Goal: Find specific page/section: Find specific page/section

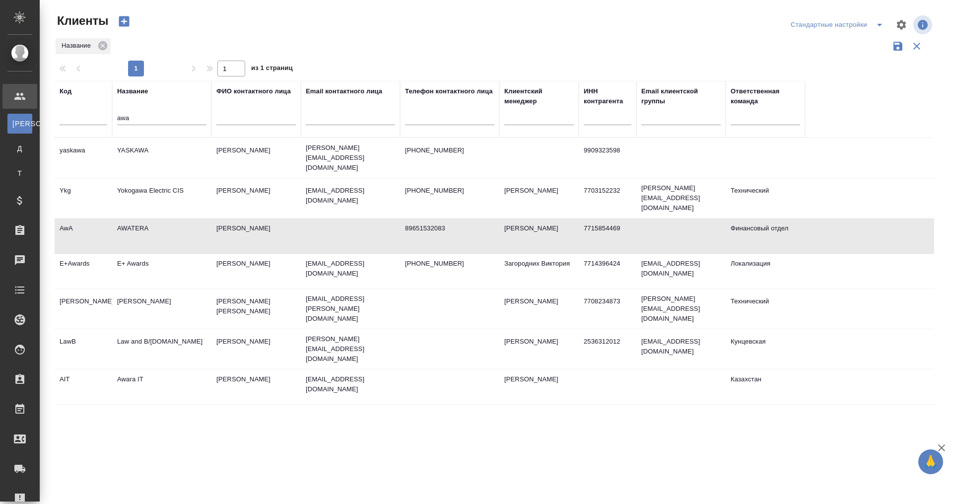
select select "RU"
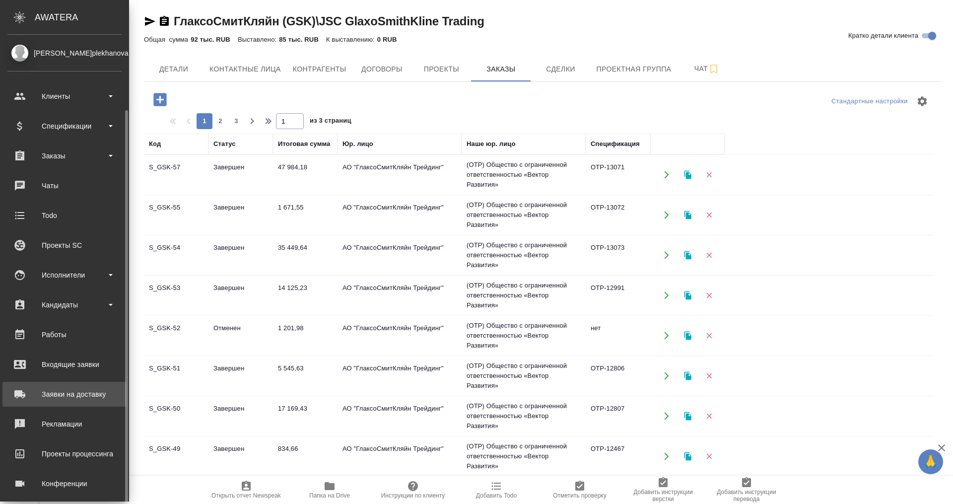
scroll to position [39, 0]
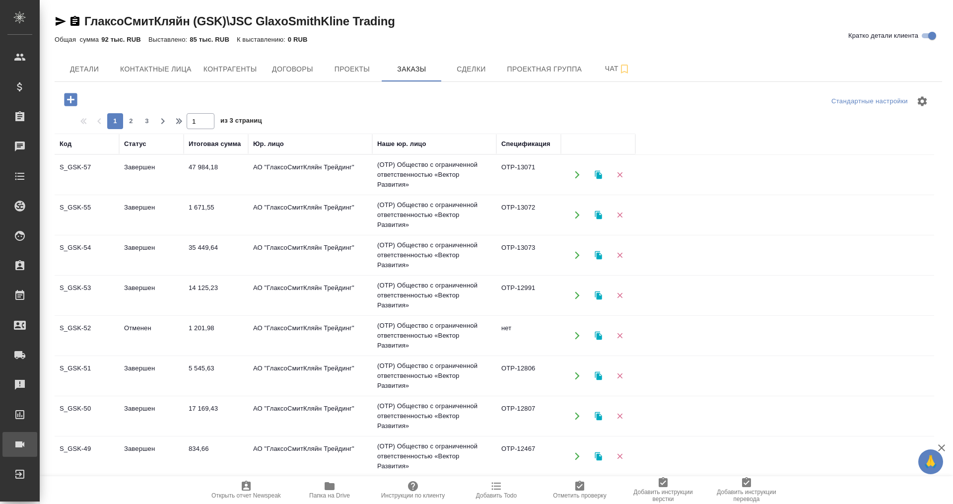
click at [20, 438] on div "Конференции" at bounding box center [7, 444] width 25 height 15
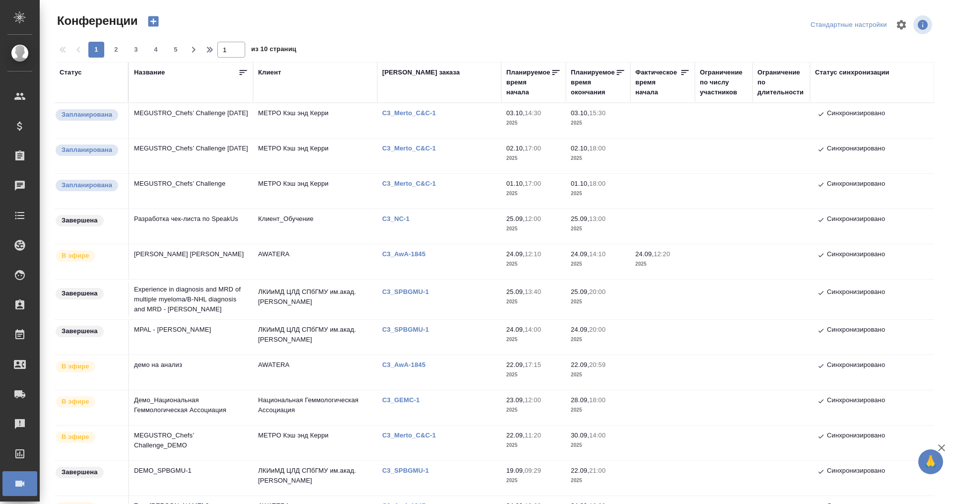
type input "Плеханова Мария"
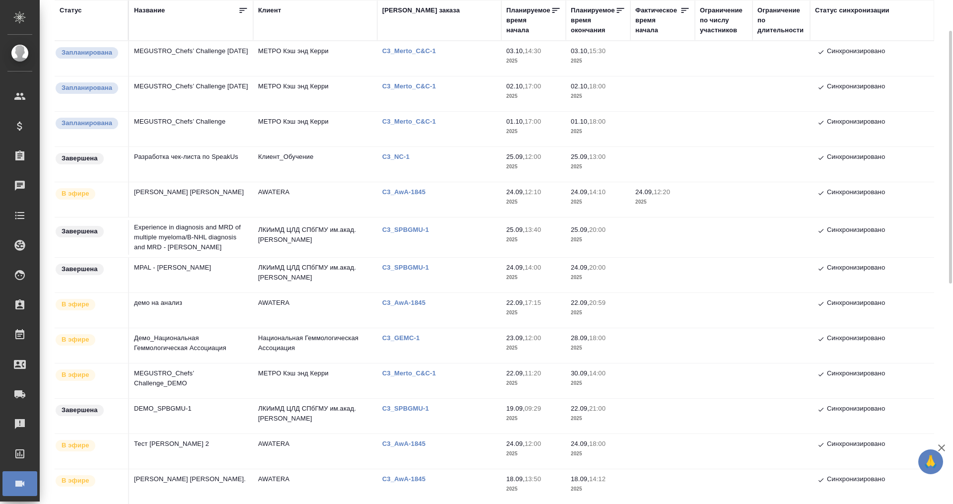
click at [173, 341] on td "Демо_Национальная Геммологическая Ассоциация" at bounding box center [191, 345] width 124 height 35
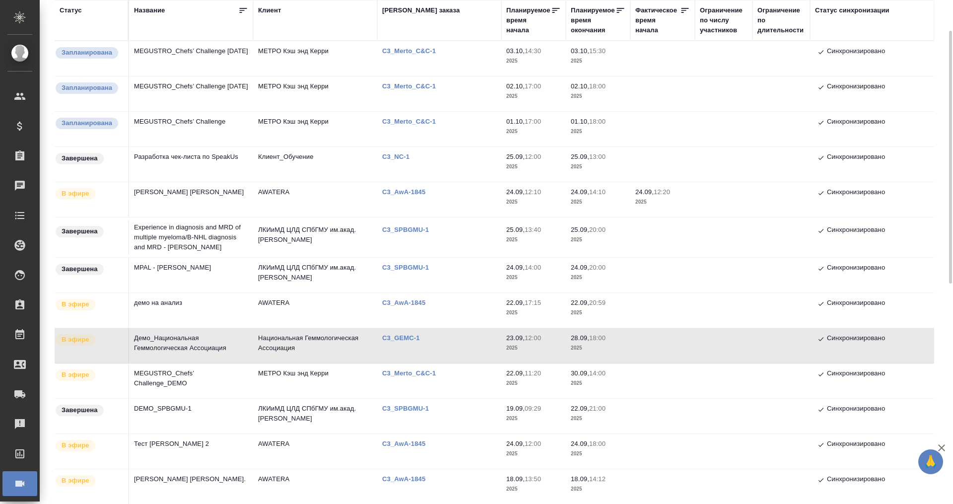
click at [173, 341] on td "Демо_Национальная Геммологическая Ассоциация" at bounding box center [191, 345] width 124 height 35
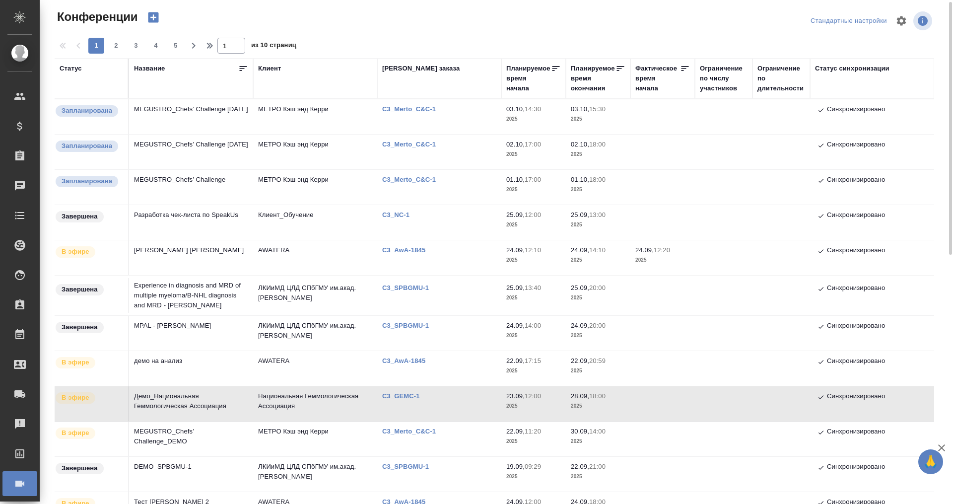
scroll to position [0, 0]
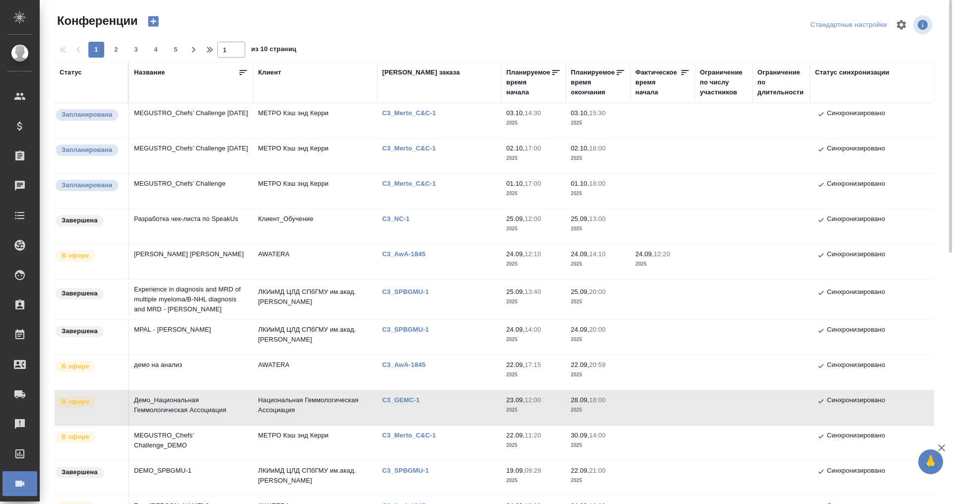
click at [518, 85] on div "Планируемое время начала" at bounding box center [528, 82] width 45 height 30
select select "8"
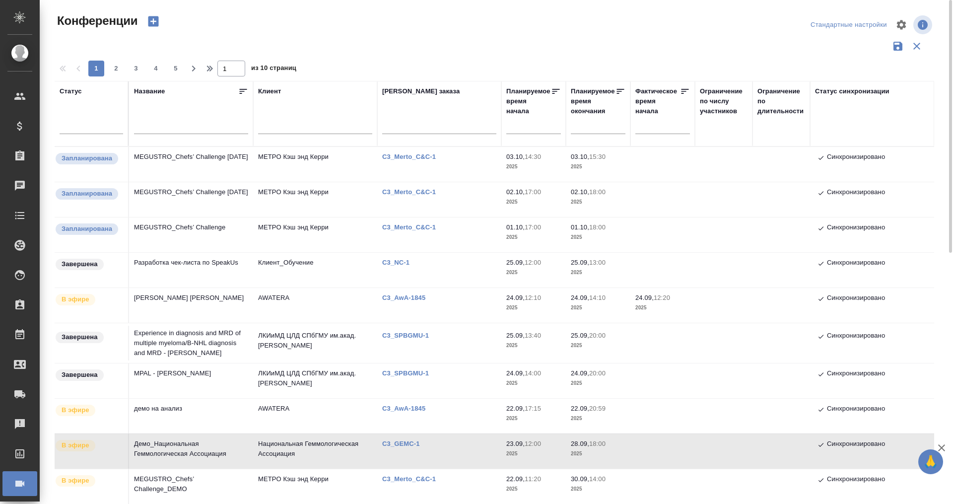
click at [531, 129] on input "text" at bounding box center [536, 126] width 49 height 14
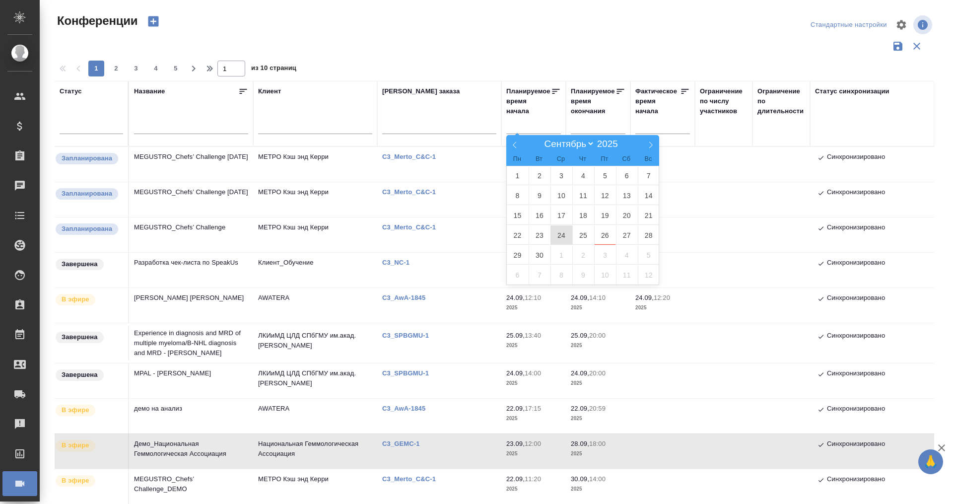
click at [563, 235] on span "24" at bounding box center [561, 234] width 22 height 19
type div "2025-09-23T21:00:00.000Z"
click at [559, 230] on span "24" at bounding box center [561, 234] width 22 height 19
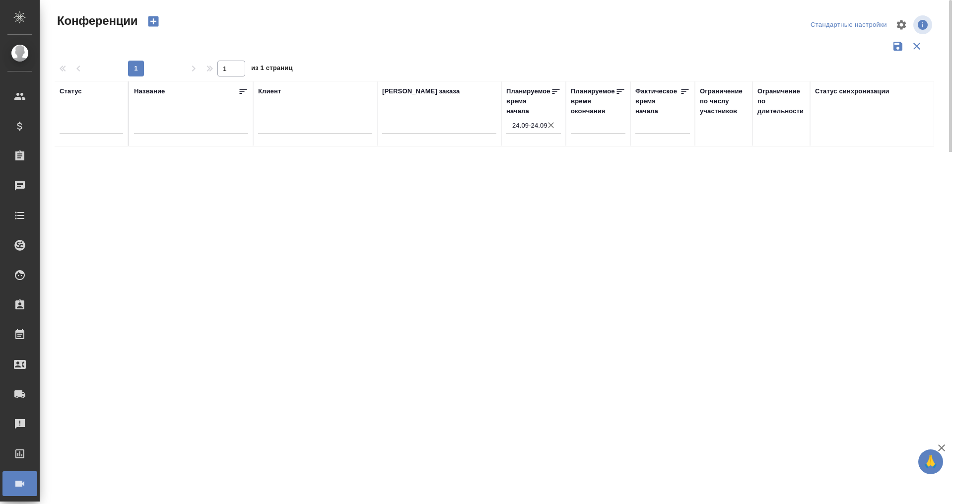
click at [548, 121] on icon "button" at bounding box center [551, 125] width 10 height 10
select select "8"
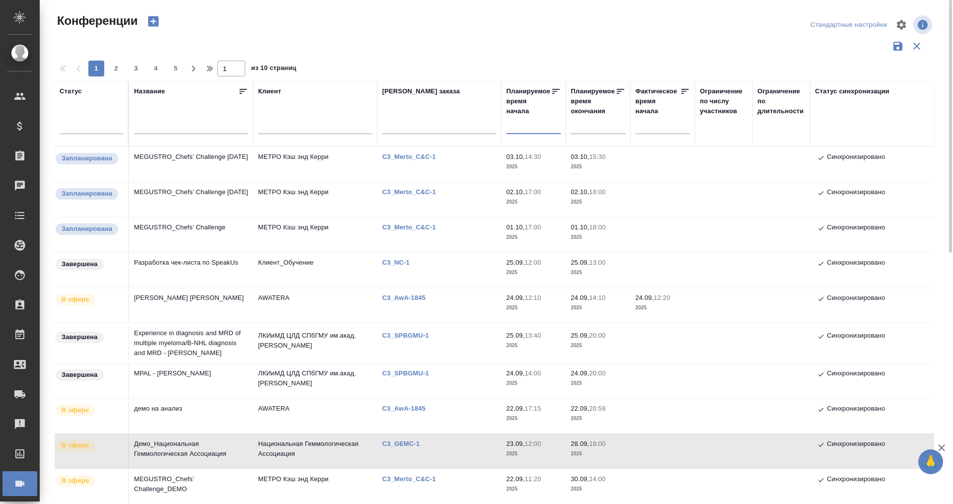
click at [532, 122] on input "text" at bounding box center [536, 126] width 49 height 14
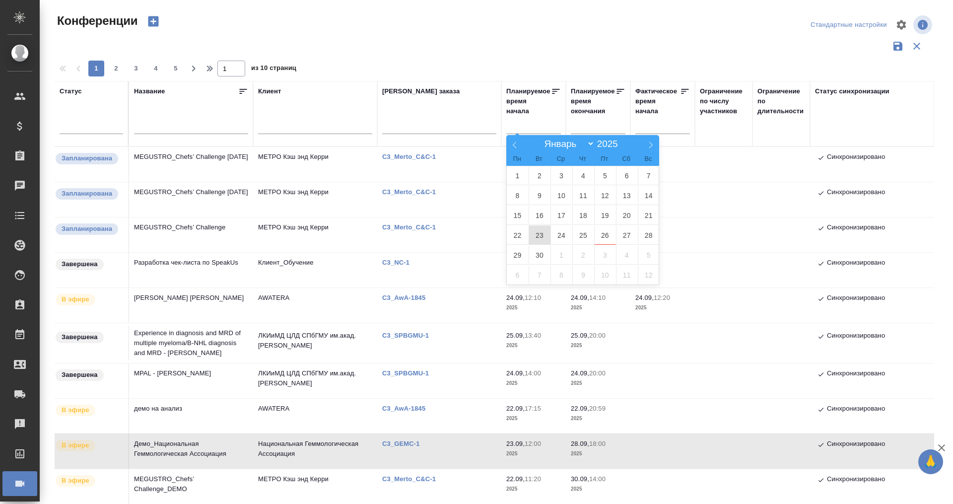
click at [539, 233] on span "23" at bounding box center [540, 234] width 22 height 19
type div "2025-09-22T21:00:00.000Z"
click at [580, 235] on span "25" at bounding box center [583, 234] width 22 height 19
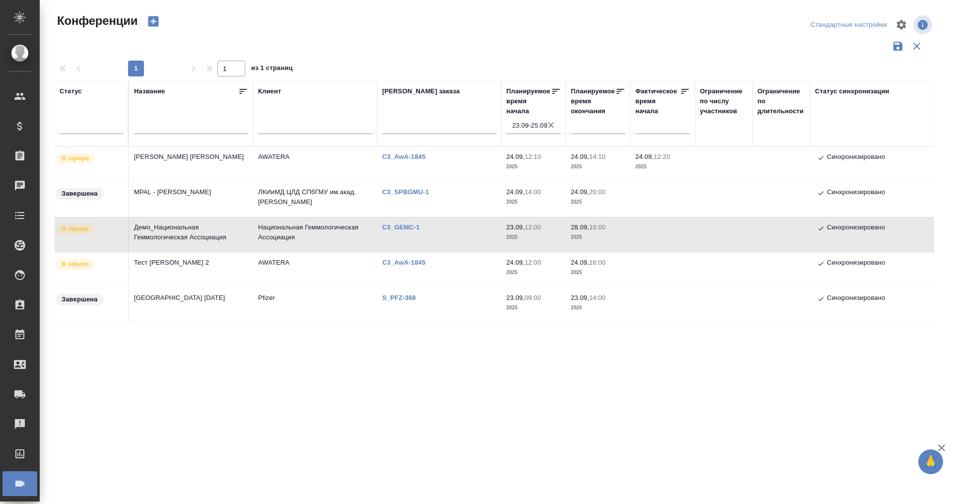
click at [217, 233] on td "Демо_Национальная Геммологическая Ассоциация" at bounding box center [191, 234] width 124 height 35
click at [408, 223] on p "C3_GEMC-1" at bounding box center [404, 226] width 45 height 7
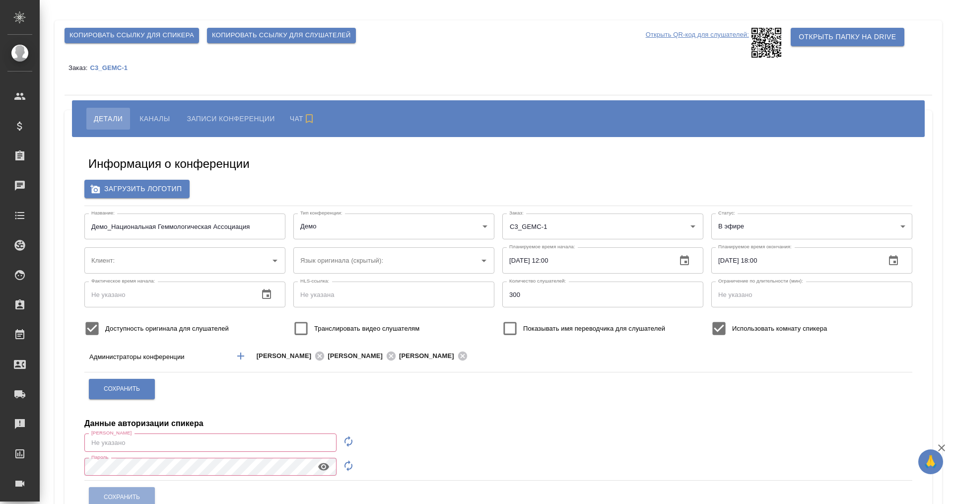
type input "Национальная Геммологическая Ассоциация"
type input "m.plekhanova@awatera.com"
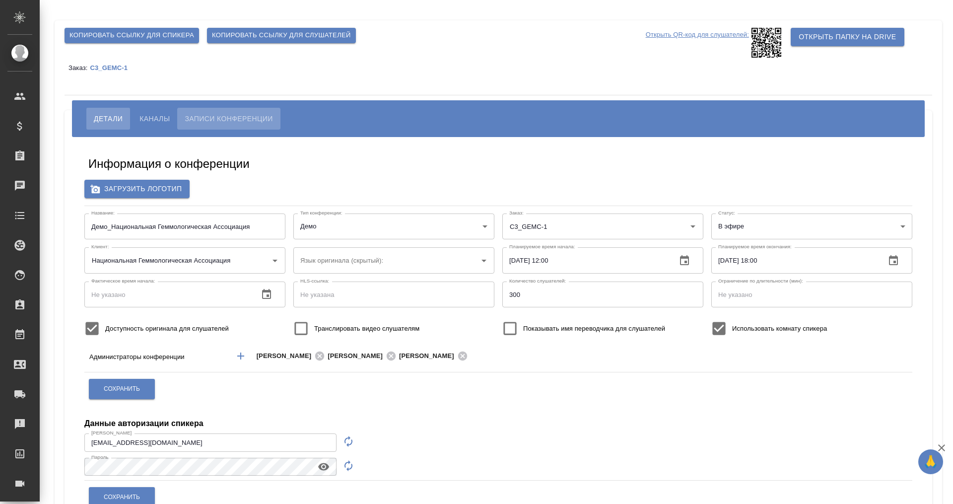
click at [208, 112] on button "Записи конференции" at bounding box center [228, 119] width 103 height 22
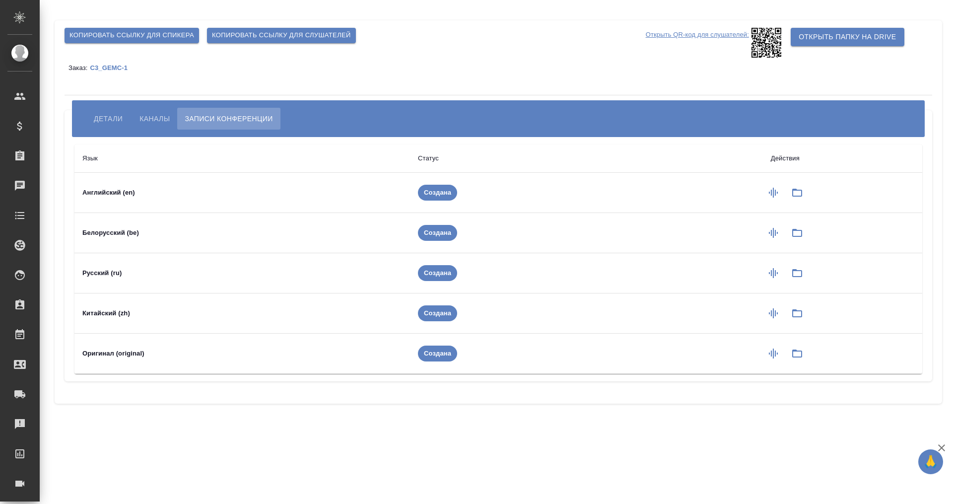
click at [90, 113] on button "Детали" at bounding box center [108, 119] width 44 height 22
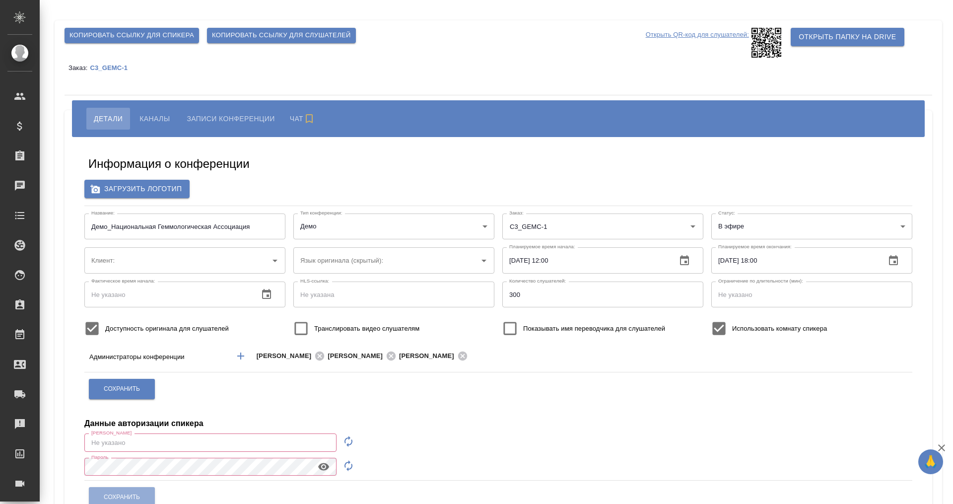
type input "Национальная Геммологическая Ассоциация"
type input "m.plekhanova@awatera.com"
click at [218, 118] on span "Записи конференции" at bounding box center [229, 119] width 88 height 12
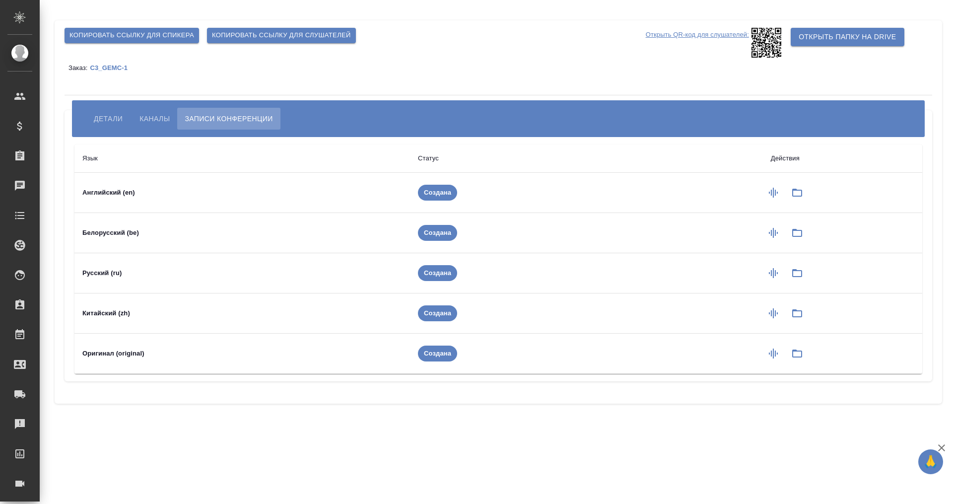
click at [794, 190] on td at bounding box center [785, 193] width 274 height 40
click at [793, 189] on td at bounding box center [785, 193] width 274 height 40
click at [797, 191] on td at bounding box center [785, 193] width 274 height 40
click at [795, 229] on td at bounding box center [785, 233] width 274 height 40
click at [798, 192] on td at bounding box center [785, 193] width 274 height 40
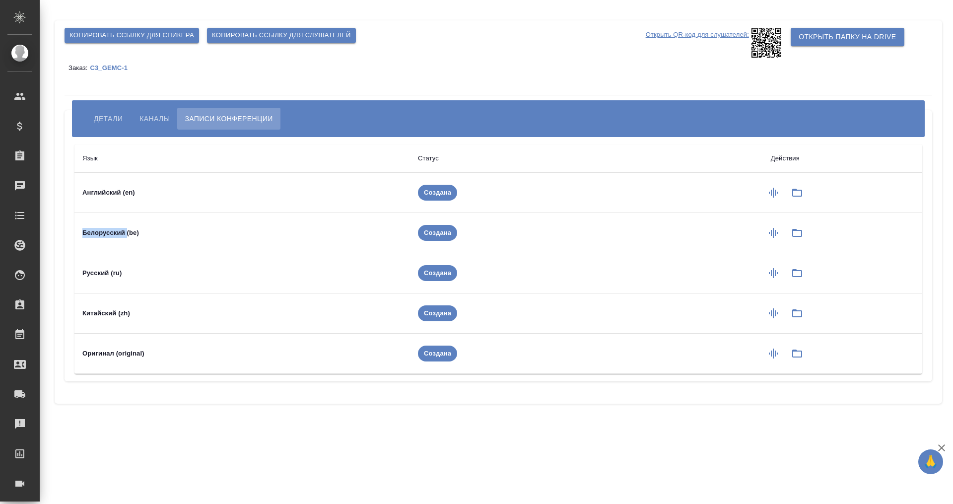
click at [798, 192] on td at bounding box center [785, 193] width 274 height 40
click at [142, 110] on button "Каналы" at bounding box center [154, 119] width 45 height 22
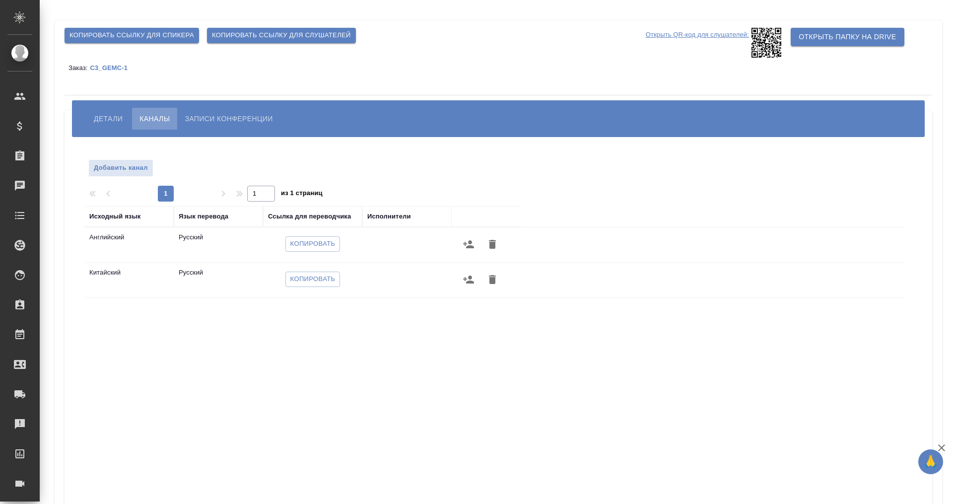
click at [111, 112] on button "Детали" at bounding box center [108, 119] width 44 height 22
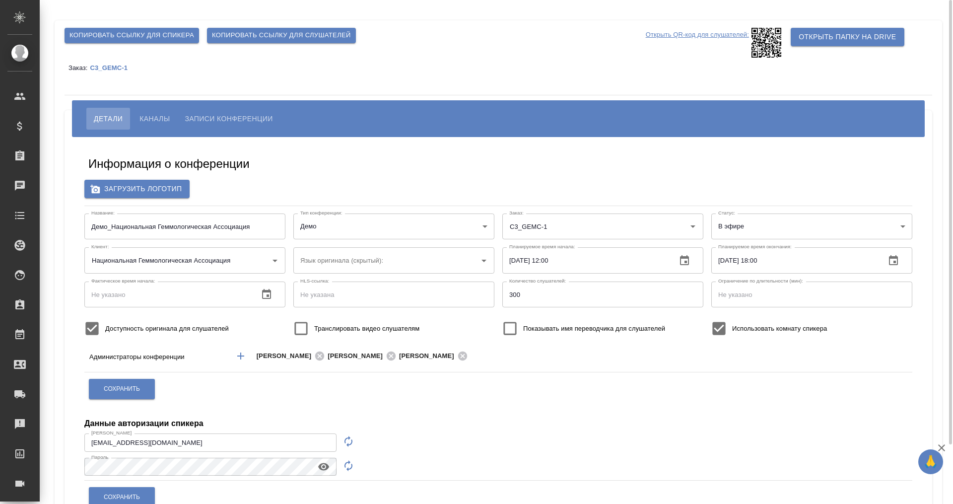
click at [106, 64] on p "C3_GEMC-1" at bounding box center [112, 67] width 45 height 7
click at [149, 118] on span "Каналы" at bounding box center [154, 119] width 30 height 12
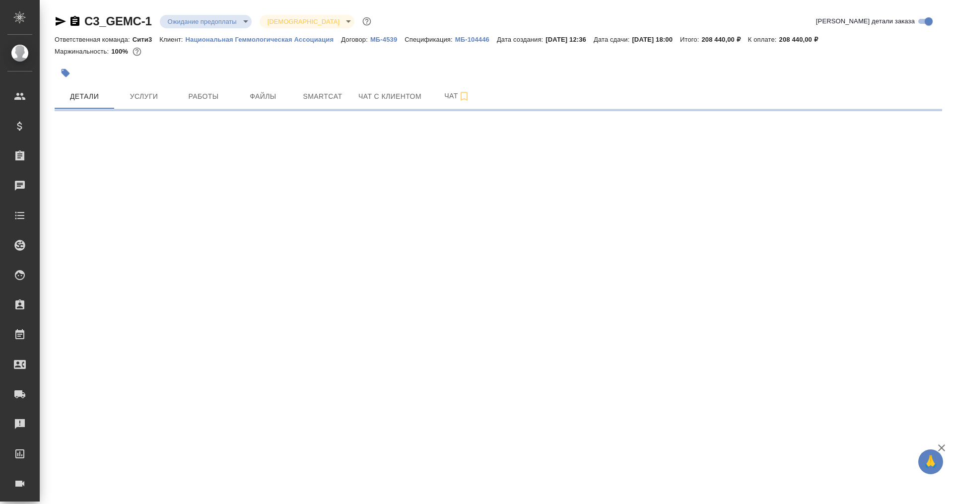
select select "RU"
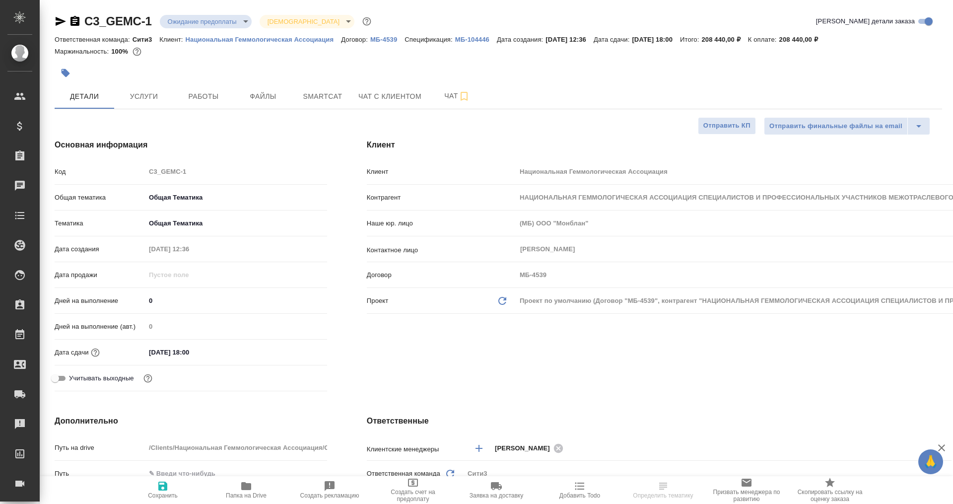
type textarea "x"
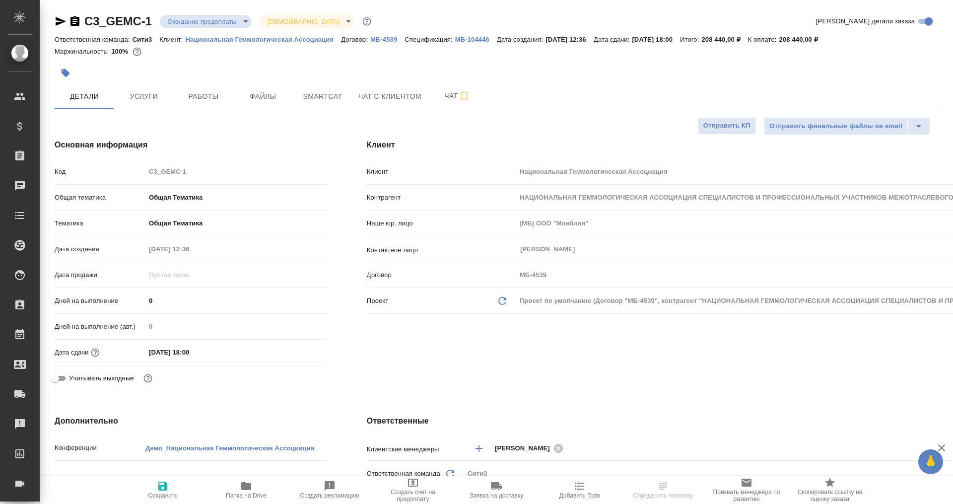
type textarea "x"
click at [252, 482] on span "Папка на Drive" at bounding box center [245, 489] width 71 height 19
type textarea "x"
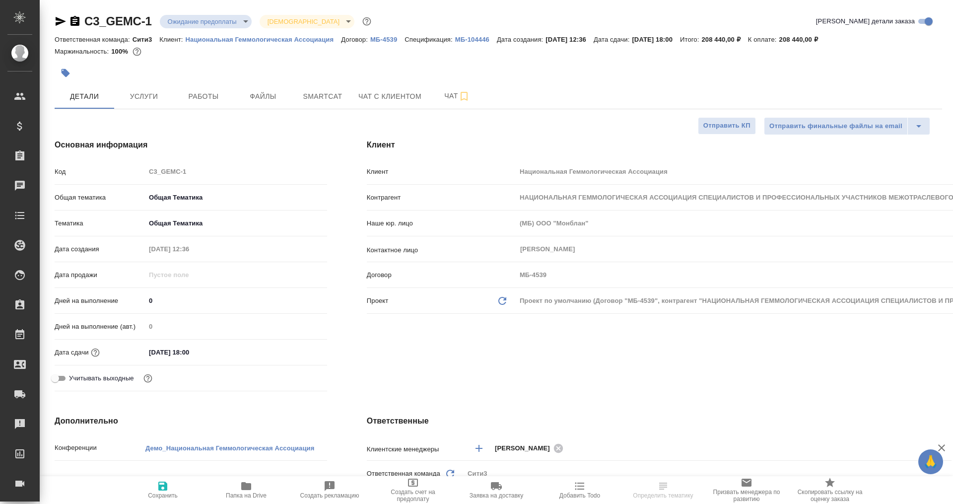
select select "RU"
type textarea "x"
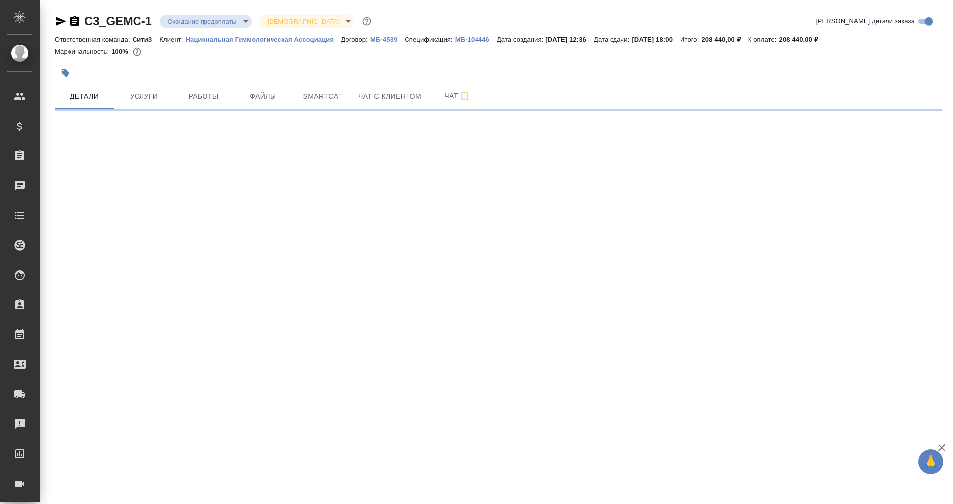
select select "RU"
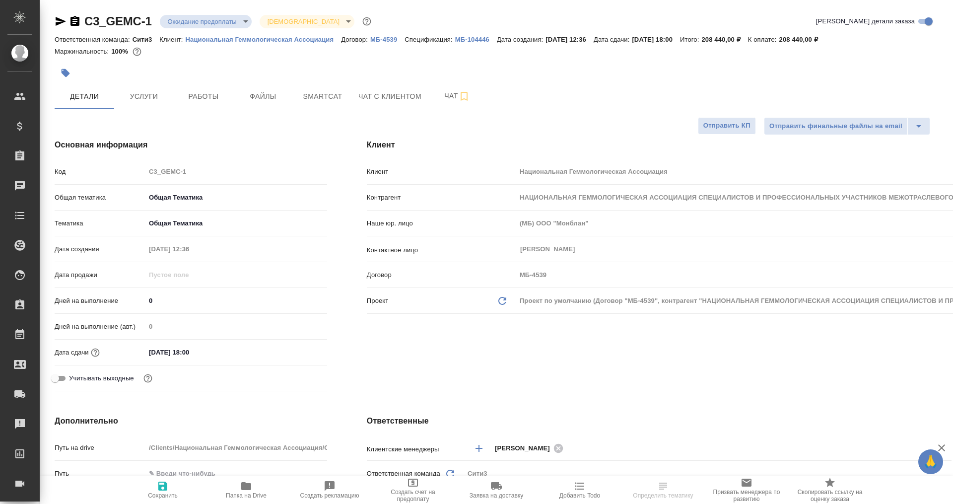
type textarea "x"
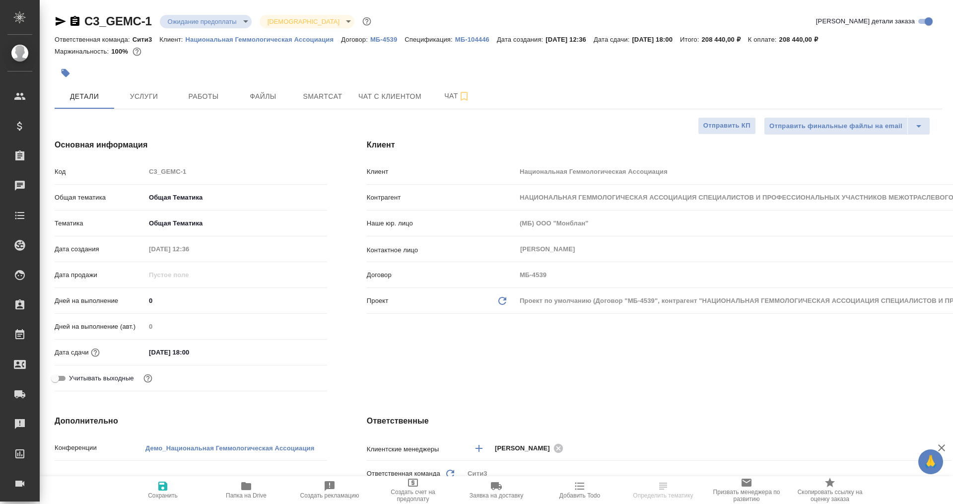
type textarea "x"
click at [135, 101] on span "Услуги" at bounding box center [144, 96] width 48 height 12
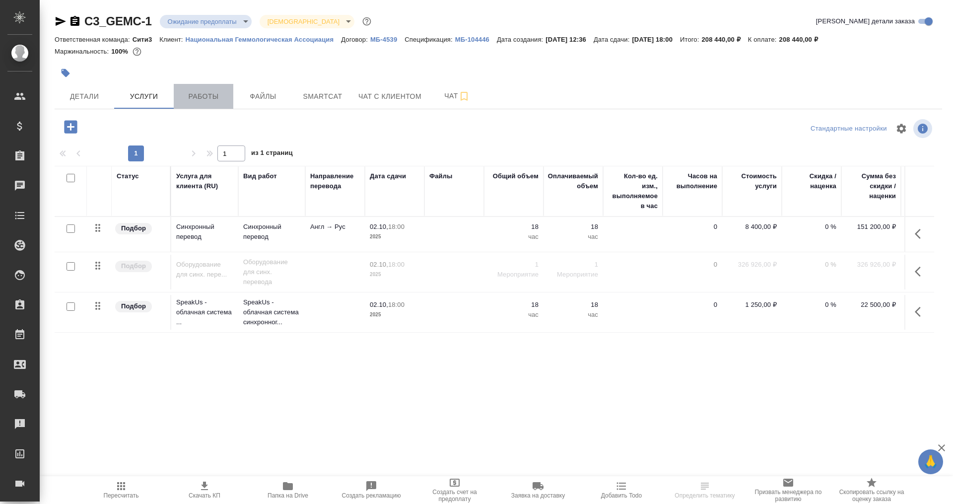
click at [209, 94] on span "Работы" at bounding box center [204, 96] width 48 height 12
